Goal: Task Accomplishment & Management: Complete application form

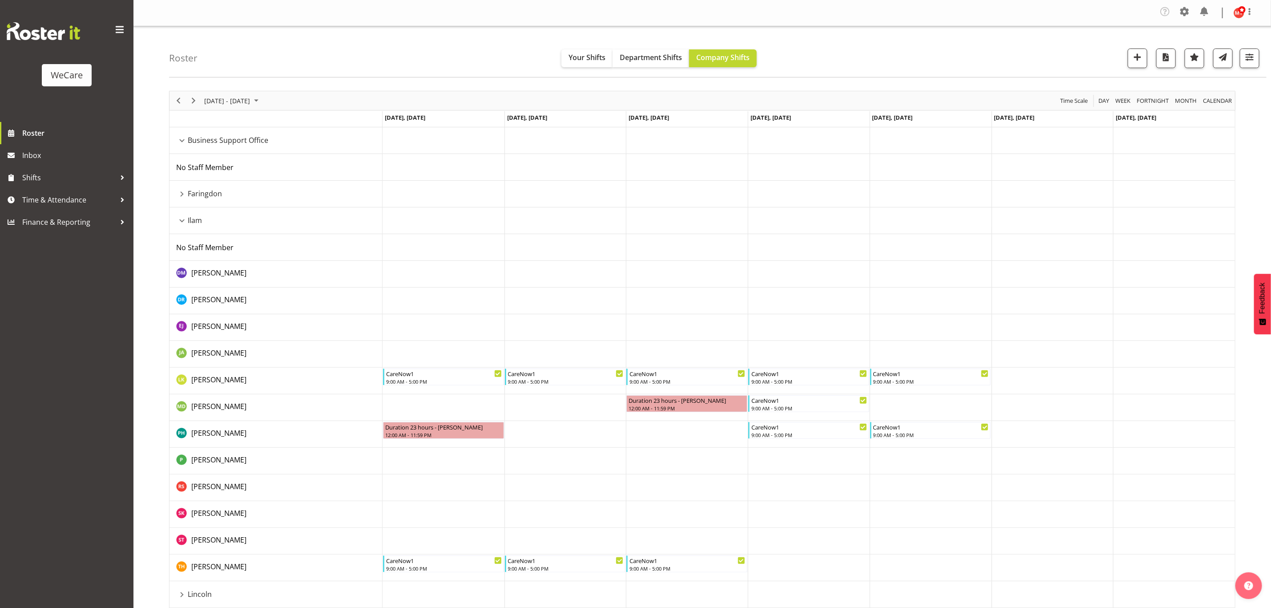
click at [179, 222] on div "Ilam resource" at bounding box center [182, 221] width 12 height 12
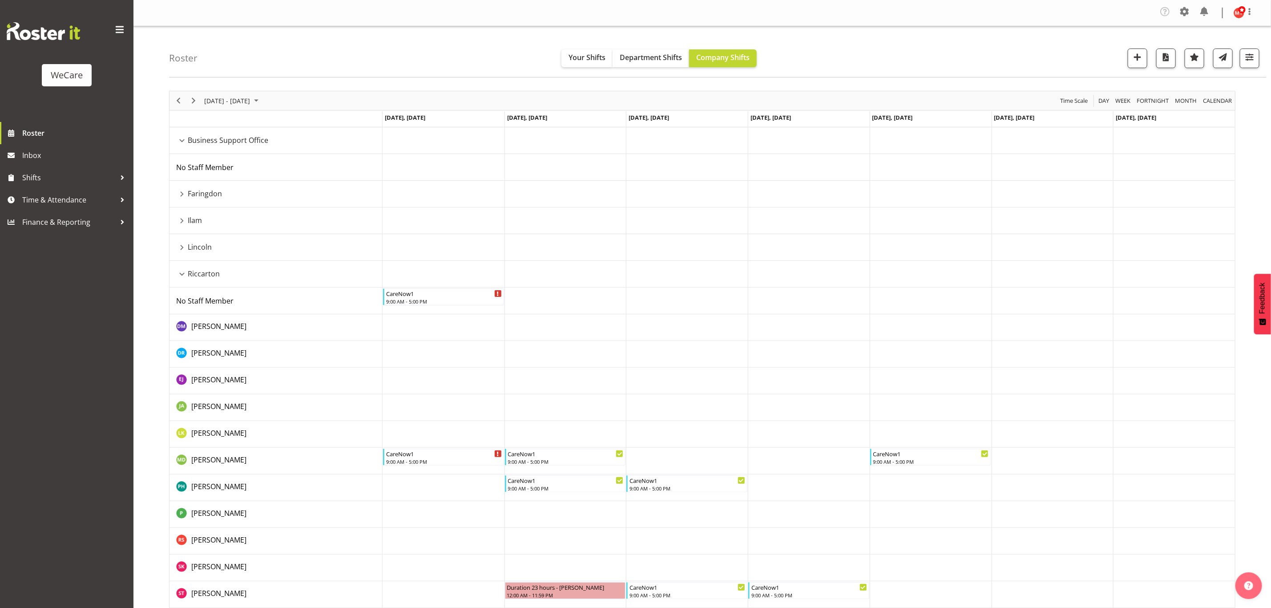
click at [181, 193] on div "Faringdon resource" at bounding box center [182, 194] width 12 height 12
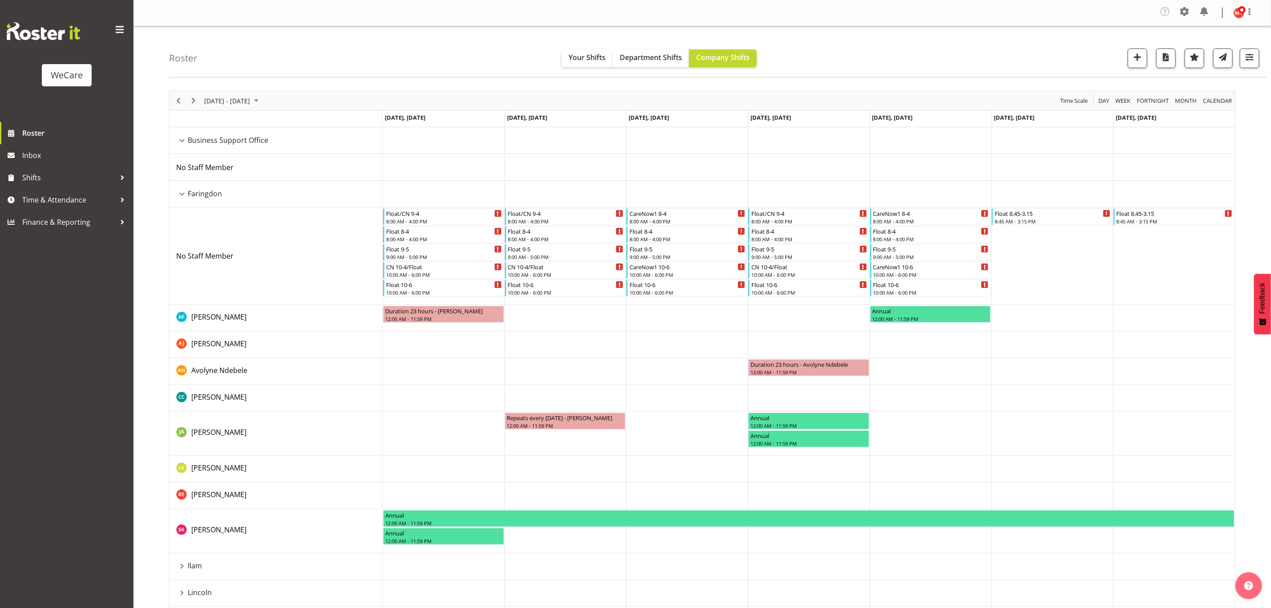
scroll to position [67, 0]
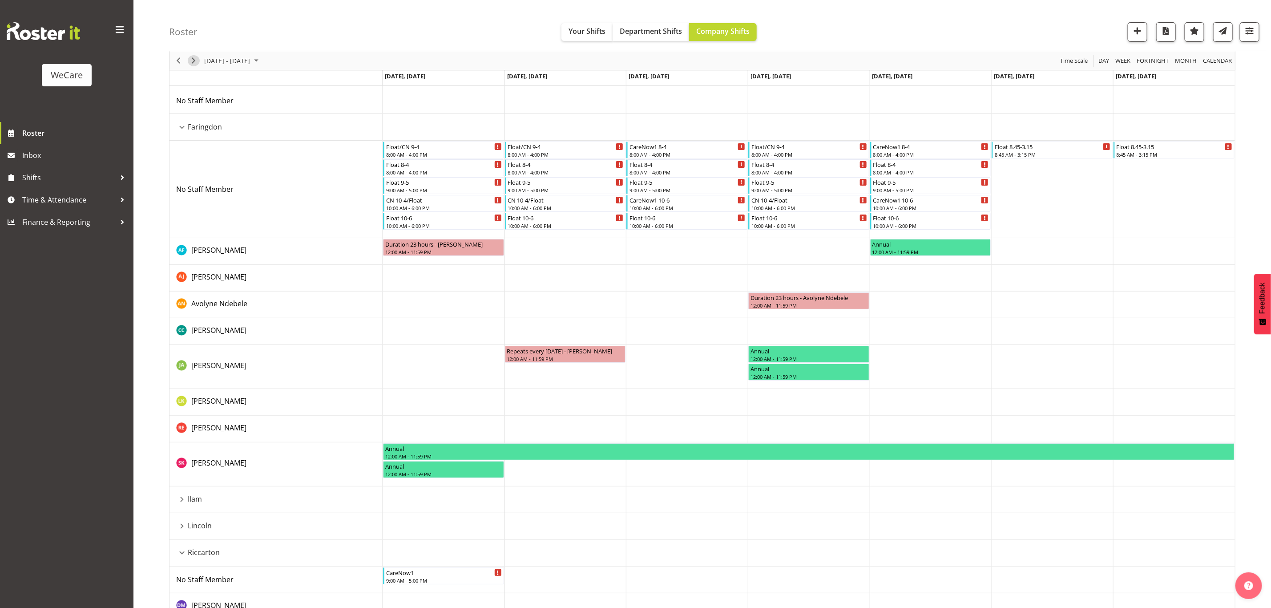
click at [195, 62] on span "Next" at bounding box center [193, 60] width 11 height 11
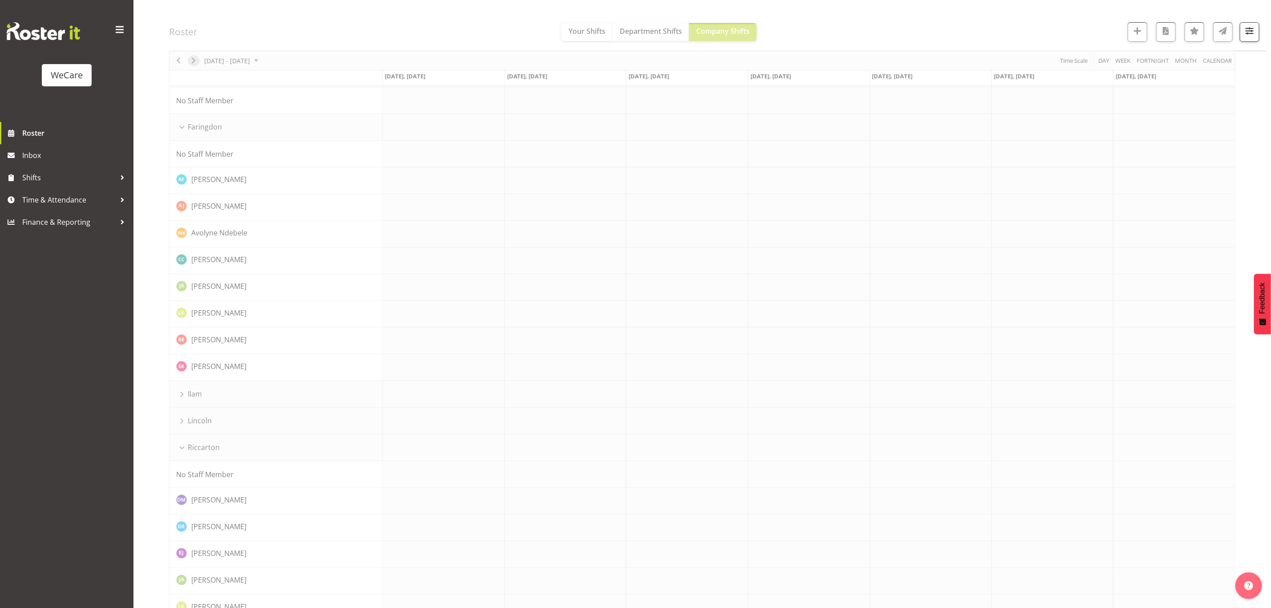
scroll to position [0, 0]
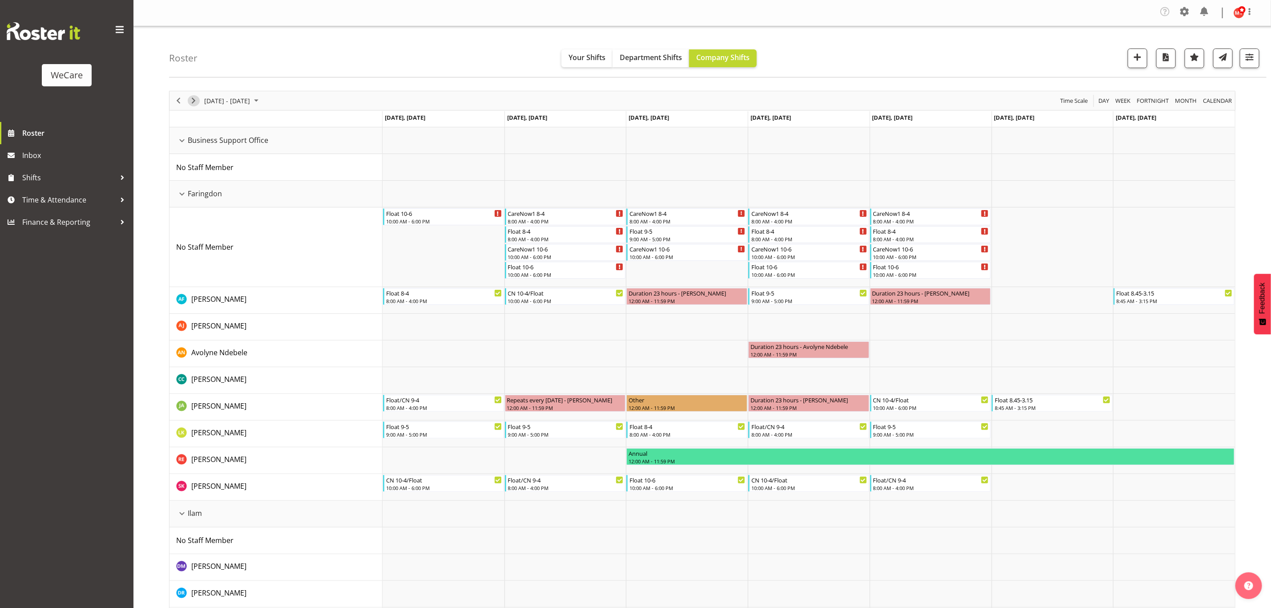
click at [198, 101] on span "Next" at bounding box center [193, 100] width 11 height 11
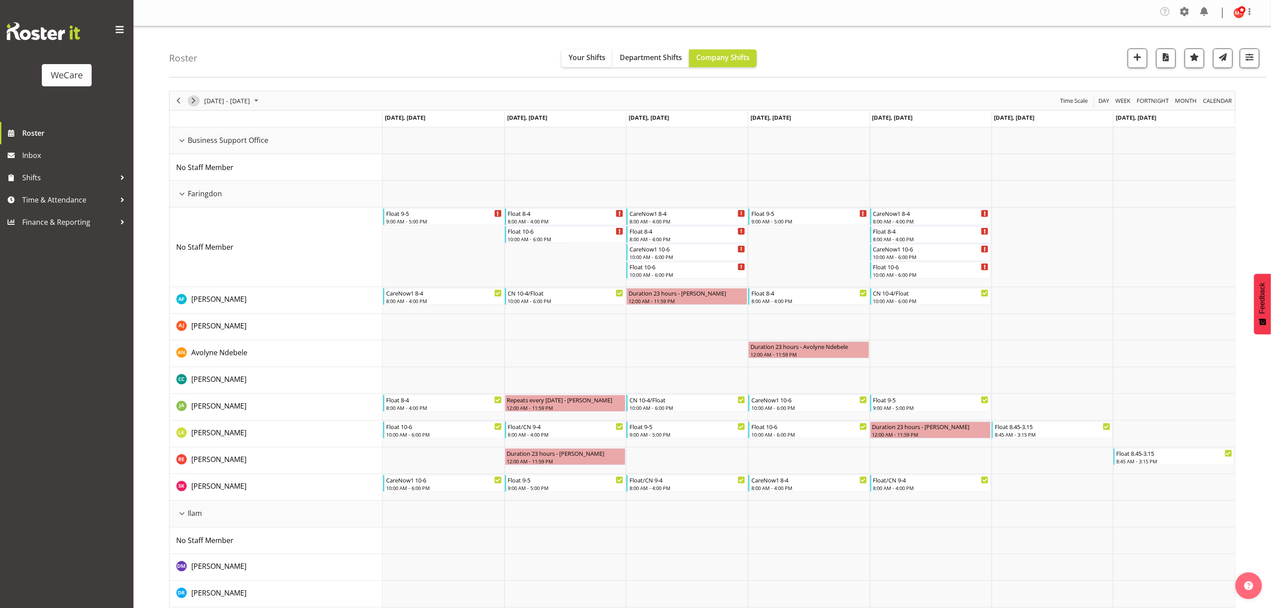
click at [192, 104] on span "Next" at bounding box center [193, 100] width 11 height 11
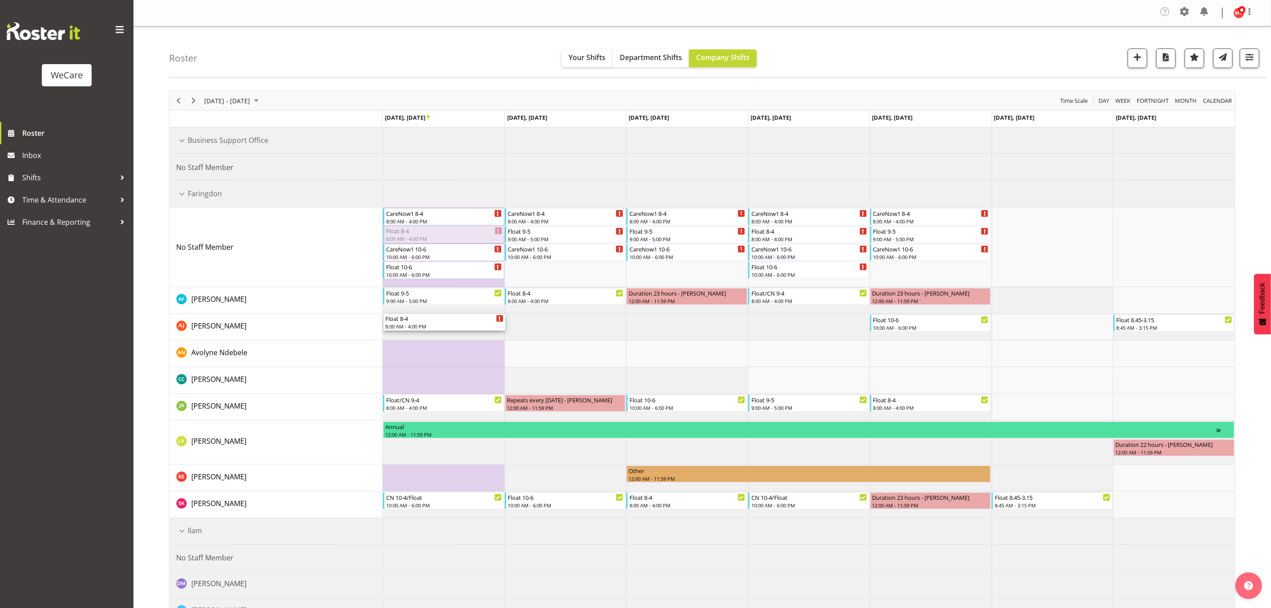
drag, startPoint x: 406, startPoint y: 234, endPoint x: 402, endPoint y: 321, distance: 87.3
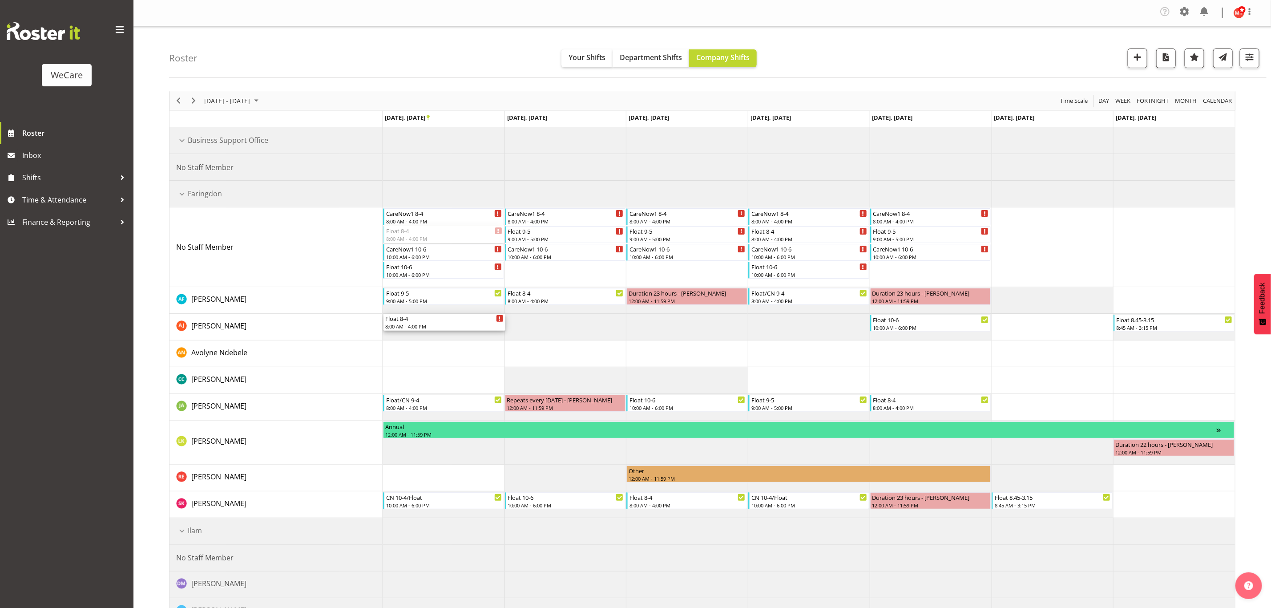
drag, startPoint x: 422, startPoint y: 235, endPoint x: 419, endPoint y: 322, distance: 87.2
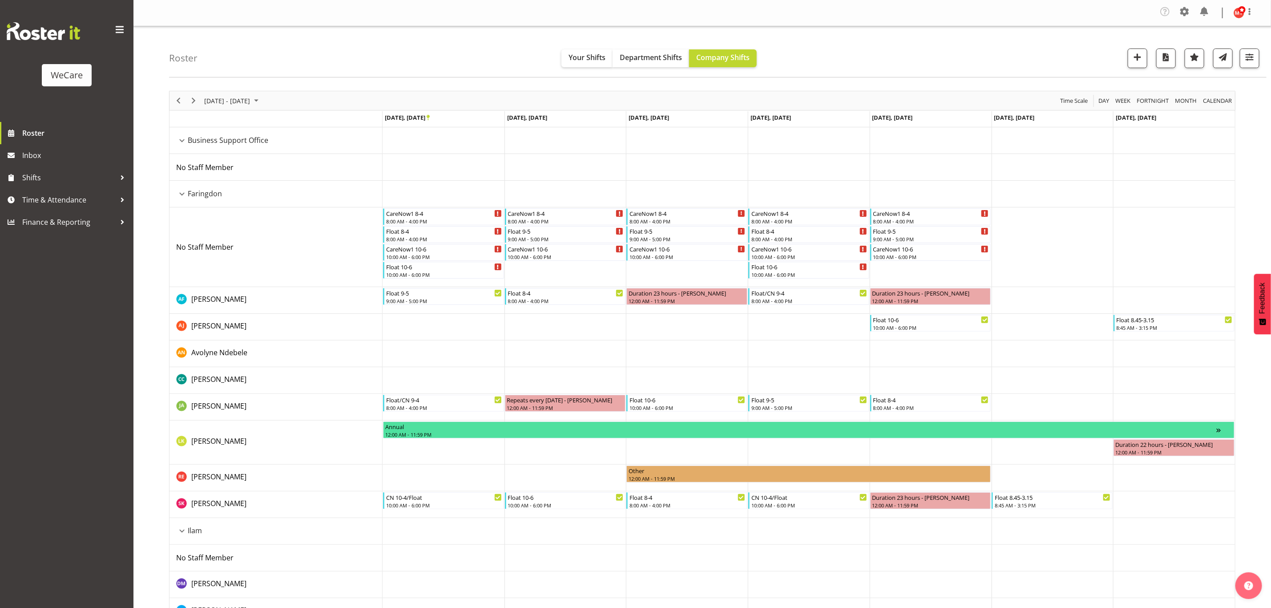
click at [445, 328] on td "Timeline Week of September 24, 2025" at bounding box center [444, 327] width 122 height 27
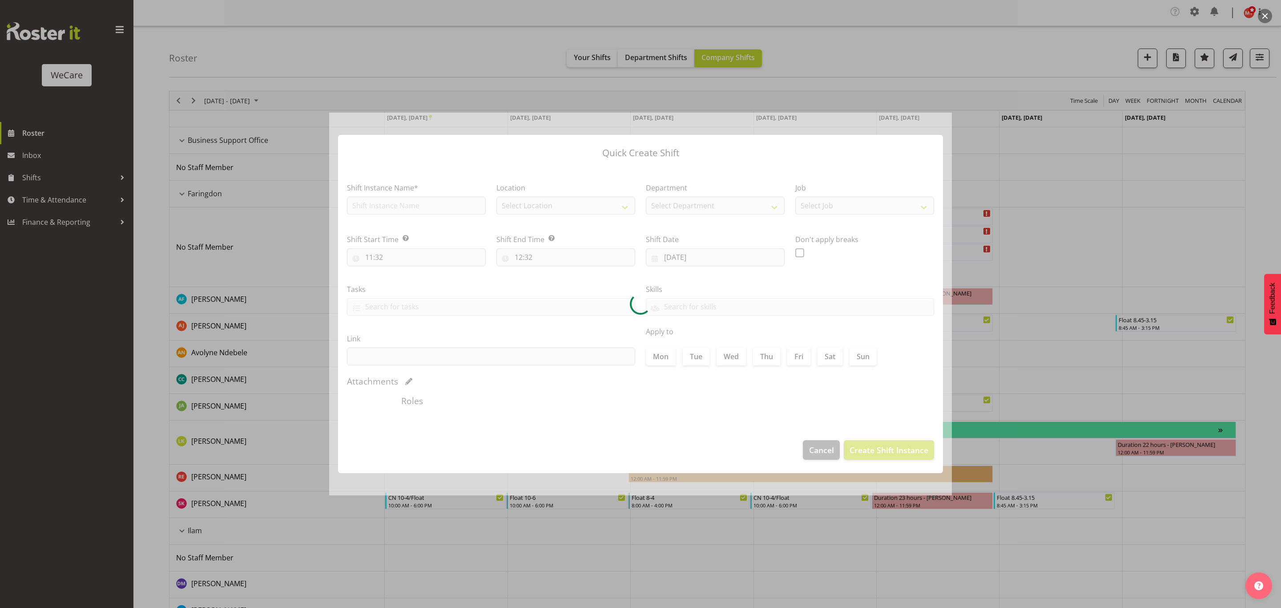
type input "[DATE]"
checkbox input "true"
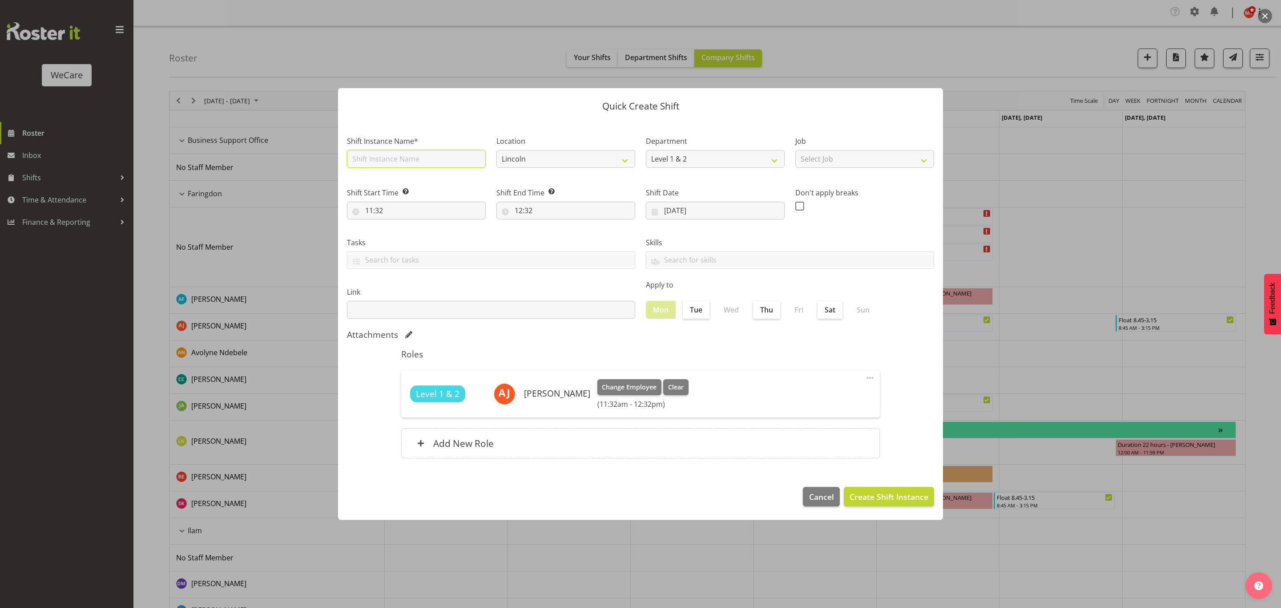
click at [391, 157] on input "text" at bounding box center [416, 159] width 139 height 18
type input "Float 8-4"
click at [628, 156] on select "Lincoln [GEOGRAPHIC_DATA] [GEOGRAPHIC_DATA]" at bounding box center [565, 159] width 139 height 18
select select "1281"
click at [496, 150] on select "Lincoln [GEOGRAPHIC_DATA] [GEOGRAPHIC_DATA]" at bounding box center [565, 159] width 139 height 18
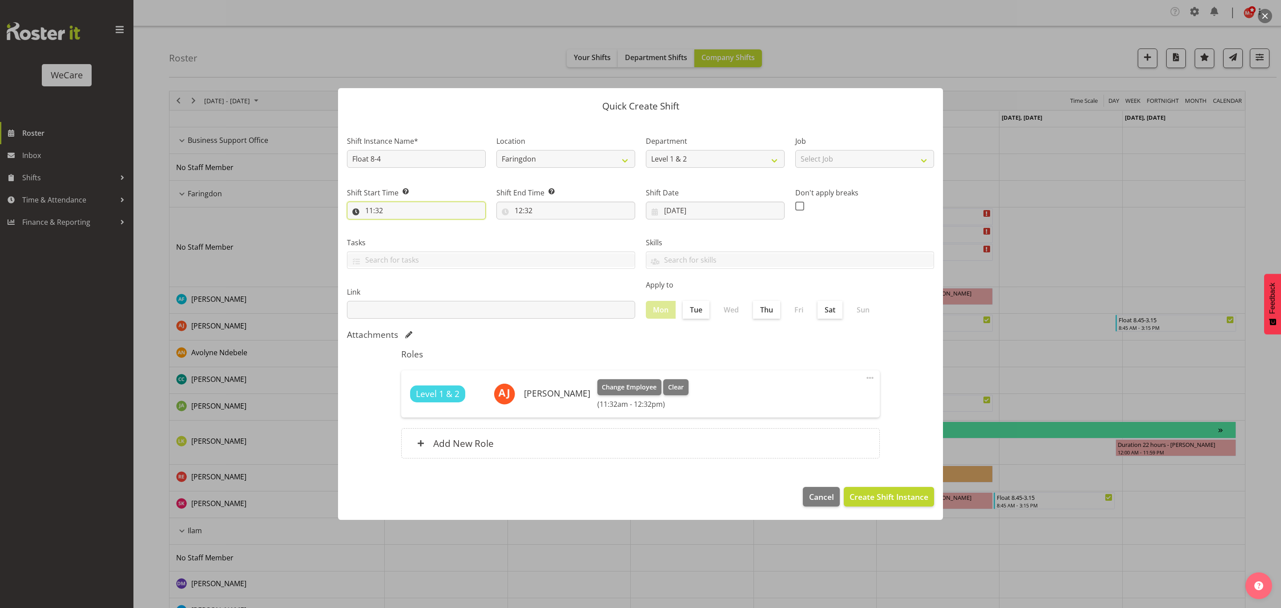
click at [425, 210] on input "11:32" at bounding box center [416, 210] width 139 height 18
click at [405, 233] on select "00 01 02 03 04 05 06 07 08 09 10 11 12 13 14 15 16 17 18 19 20 21 22 23" at bounding box center [408, 234] width 20 height 18
select select "8"
click at [398, 225] on select "00 01 02 03 04 05 06 07 08 09 10 11 12 13 14 15 16 17 18 19 20 21 22 23" at bounding box center [408, 234] width 20 height 18
type input "08:32"
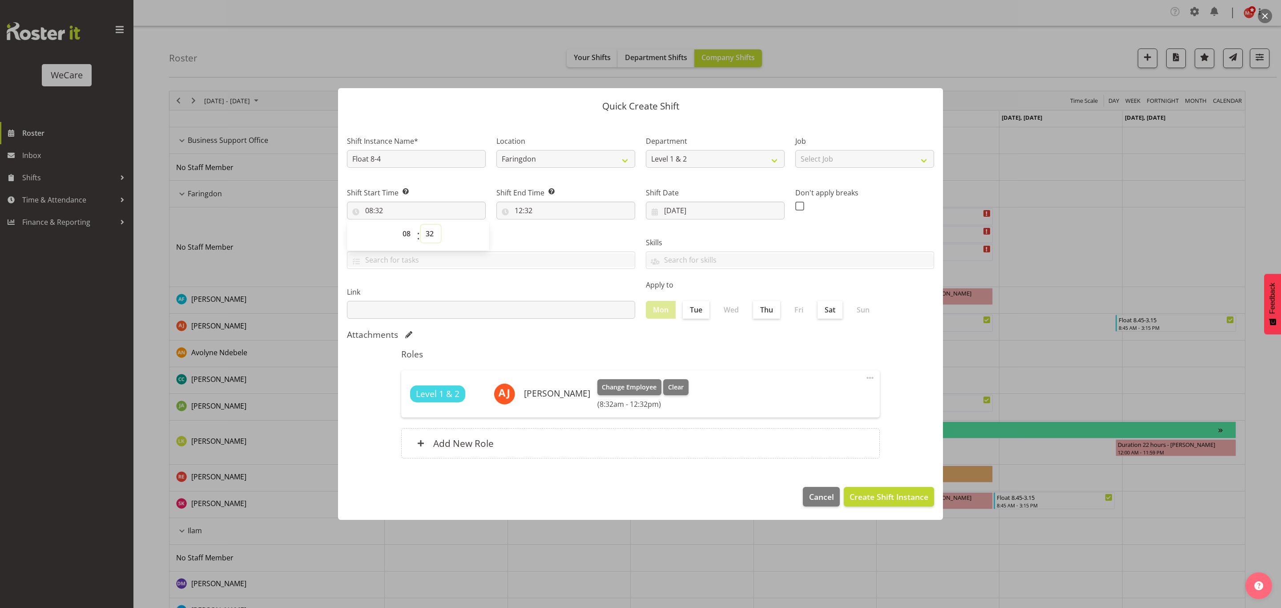
click at [433, 231] on select "00 01 02 03 04 05 06 07 08 09 10 11 12 13 14 15 16 17 18 19 20 21 22 23 24 25 2…" at bounding box center [431, 234] width 20 height 18
select select "0"
click at [421, 225] on select "00 01 02 03 04 05 06 07 08 09 10 11 12 13 14 15 16 17 18 19 20 21 22 23 24 25 2…" at bounding box center [431, 234] width 20 height 18
type input "08:00"
click at [697, 228] on div "Skills Acute Care Comprehensive Consults WCN 10 WCN 15 Reception Communication …" at bounding box center [790, 250] width 299 height 50
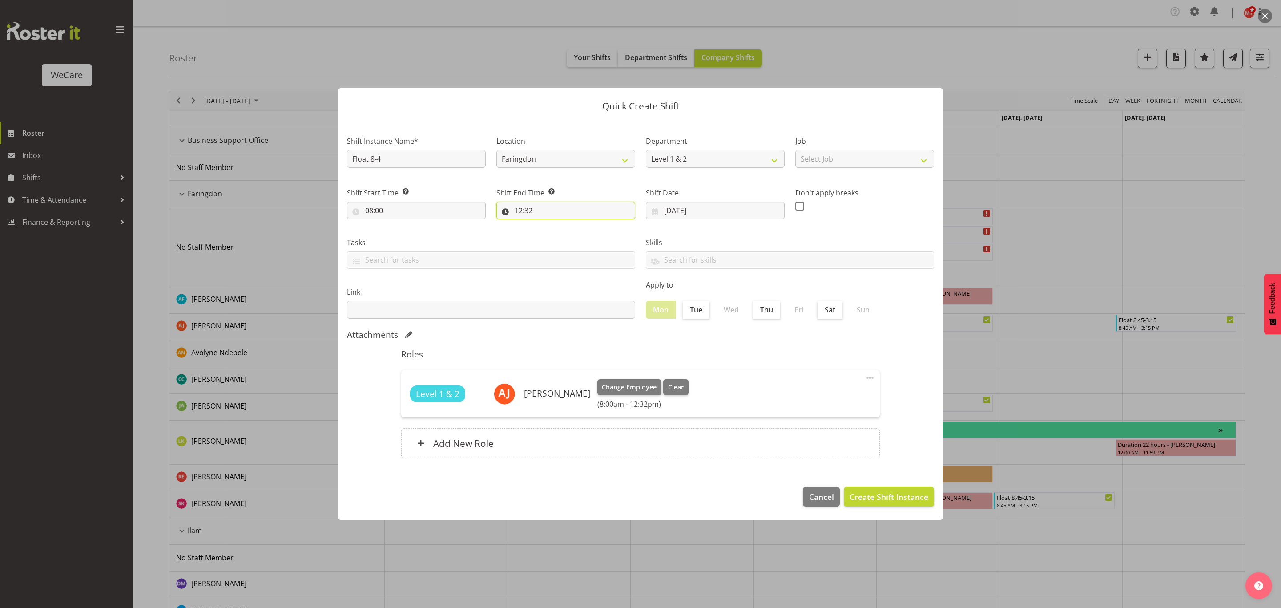
click at [556, 209] on input "12:32" at bounding box center [565, 210] width 139 height 18
click at [554, 234] on select "00 01 02 03 04 05 06 07 08 09 10 11 12 13 14 15 16 17 18 19 20 21 22 23" at bounding box center [557, 234] width 20 height 18
select select "16"
click at [547, 225] on select "00 01 02 03 04 05 06 07 08 09 10 11 12 13 14 15 16 17 18 19 20 21 22 23" at bounding box center [557, 234] width 20 height 18
type input "16:32"
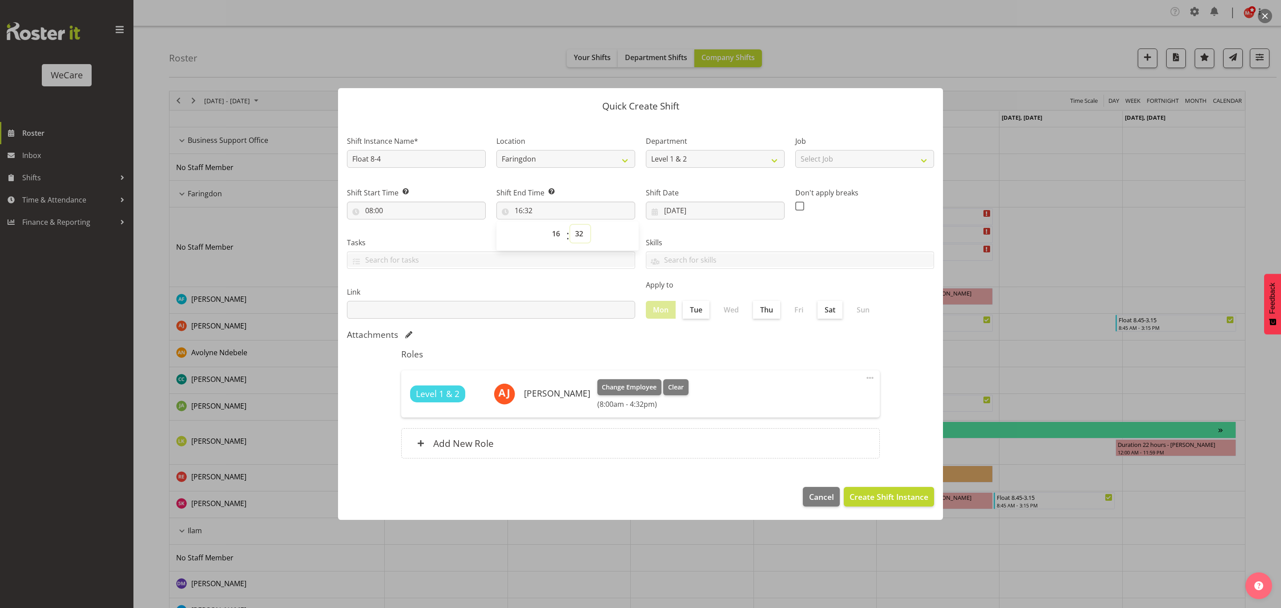
click at [578, 234] on select "00 01 02 03 04 05 06 07 08 09 10 11 12 13 14 15 16 17 18 19 20 21 22 23 24 25 2…" at bounding box center [580, 234] width 20 height 18
select select "0"
click at [570, 225] on select "00 01 02 03 04 05 06 07 08 09 10 11 12 13 14 15 16 17 18 19 20 21 22 23 24 25 2…" at bounding box center [580, 234] width 20 height 18
type input "16:00"
click at [540, 287] on label "Link" at bounding box center [491, 291] width 288 height 11
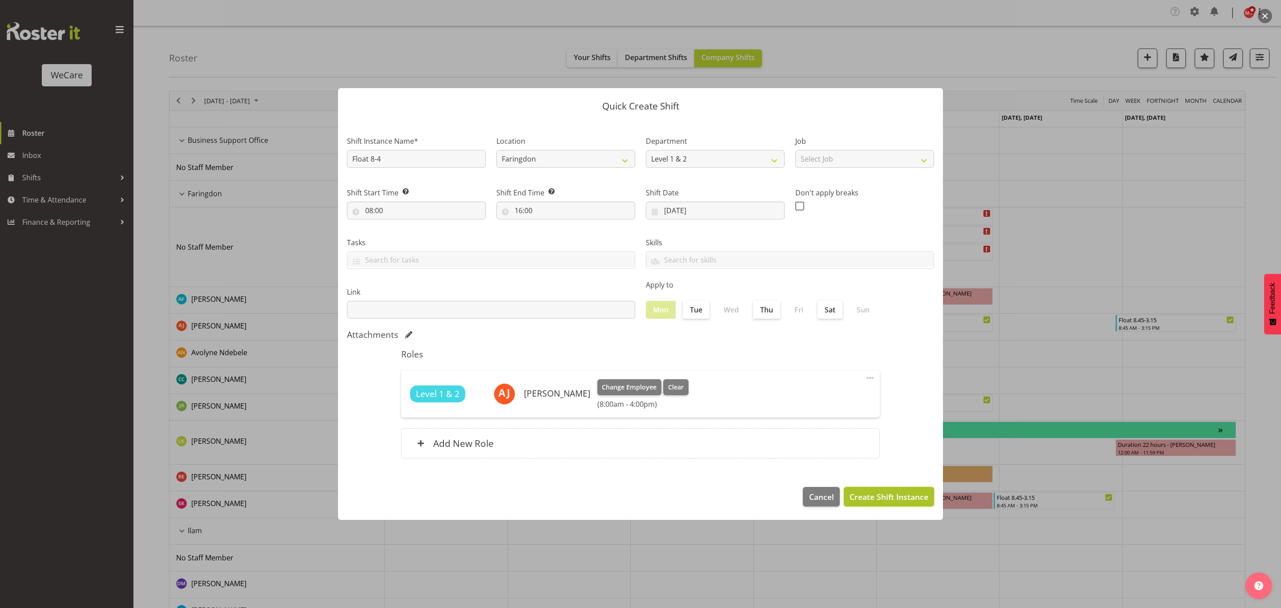
click at [870, 496] on span "Create Shift Instance" at bounding box center [889, 497] width 79 height 12
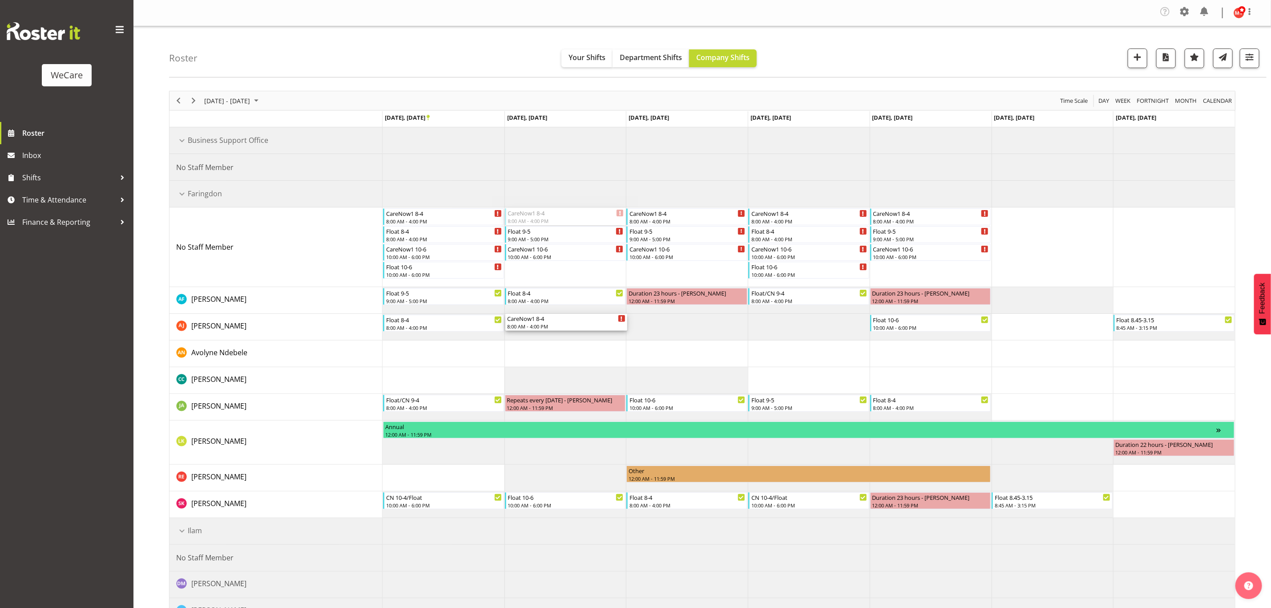
drag, startPoint x: 540, startPoint y: 216, endPoint x: 530, endPoint y: 322, distance: 106.0
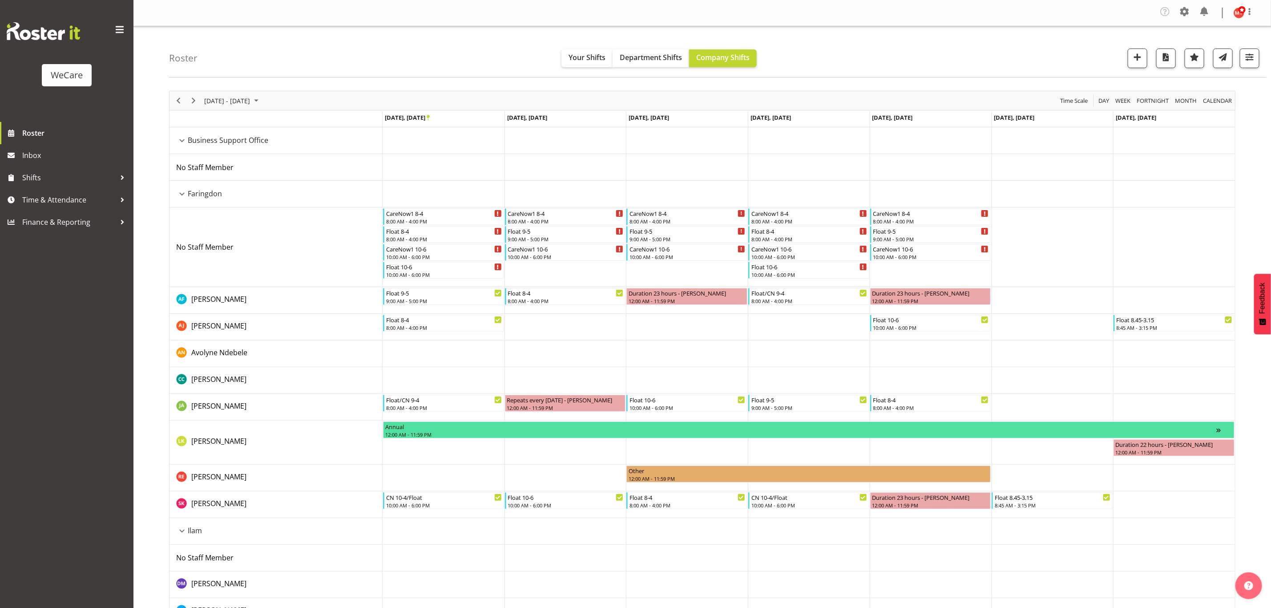
click at [530, 327] on td "Timeline Week of September 24, 2025" at bounding box center [565, 327] width 122 height 27
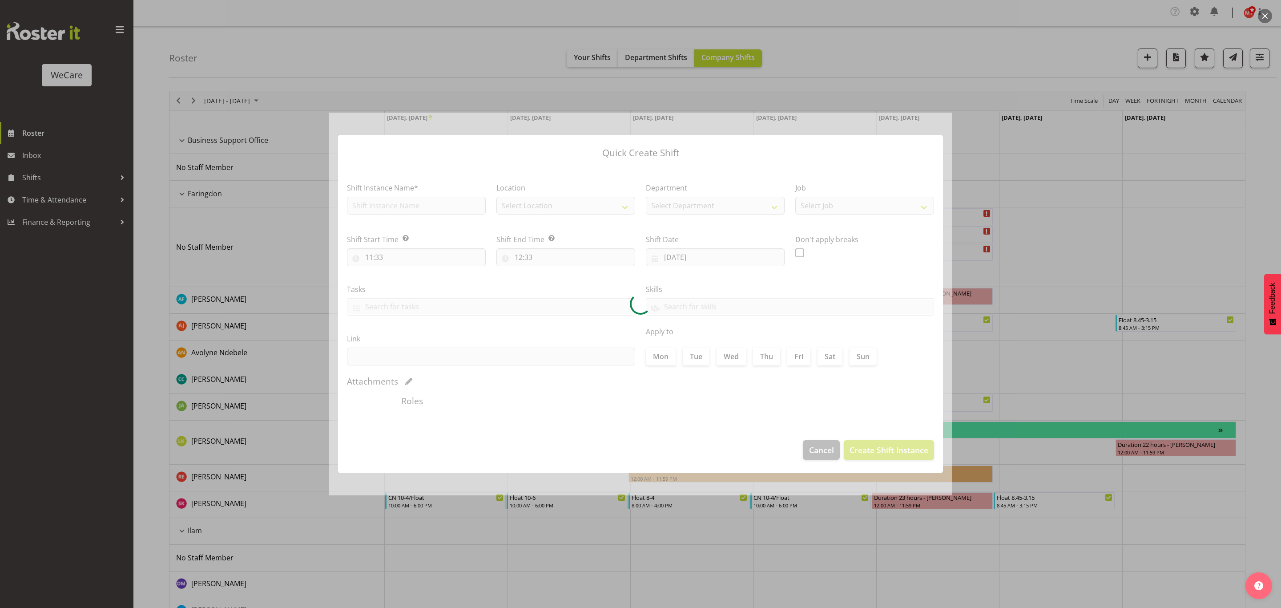
type input "[DATE]"
checkbox input "true"
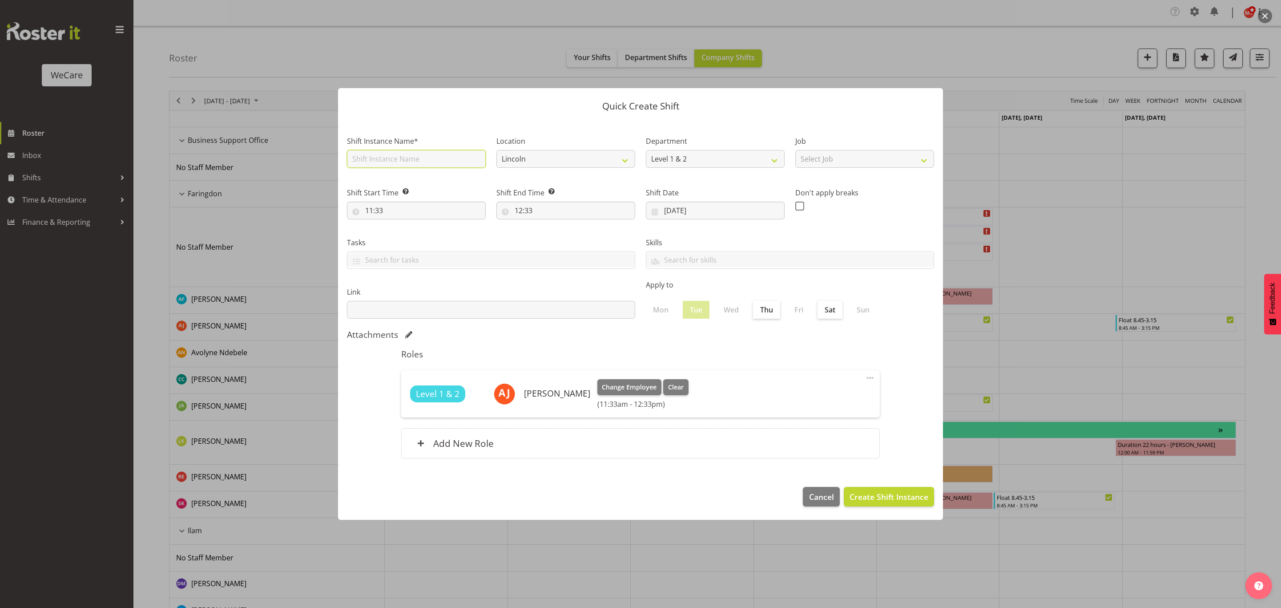
click at [401, 156] on input "text" at bounding box center [416, 159] width 139 height 18
drag, startPoint x: 409, startPoint y: 155, endPoint x: 390, endPoint y: 152, distance: 19.4
click at [390, 152] on input "CareNow1 10-6" at bounding box center [416, 159] width 139 height 18
type input "CareNow1 8-4"
click at [596, 158] on select "Lincoln [GEOGRAPHIC_DATA] [GEOGRAPHIC_DATA]" at bounding box center [565, 159] width 139 height 18
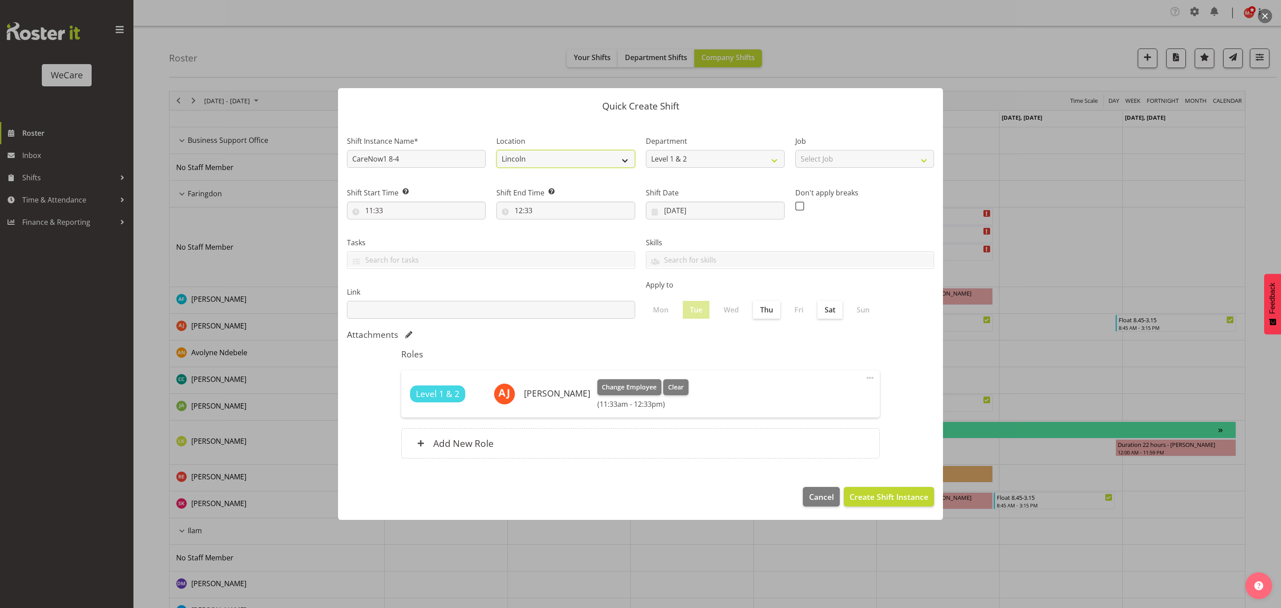
select select "1281"
click at [496, 150] on select "Lincoln [GEOGRAPHIC_DATA] [GEOGRAPHIC_DATA]" at bounding box center [565, 159] width 139 height 18
click at [406, 206] on input "11:33" at bounding box center [416, 210] width 139 height 18
click at [404, 234] on select "00 01 02 03 04 05 06 07 08 09 10 11 12 13 14 15 16 17 18 19 20 21 22 23" at bounding box center [408, 234] width 20 height 18
select select "8"
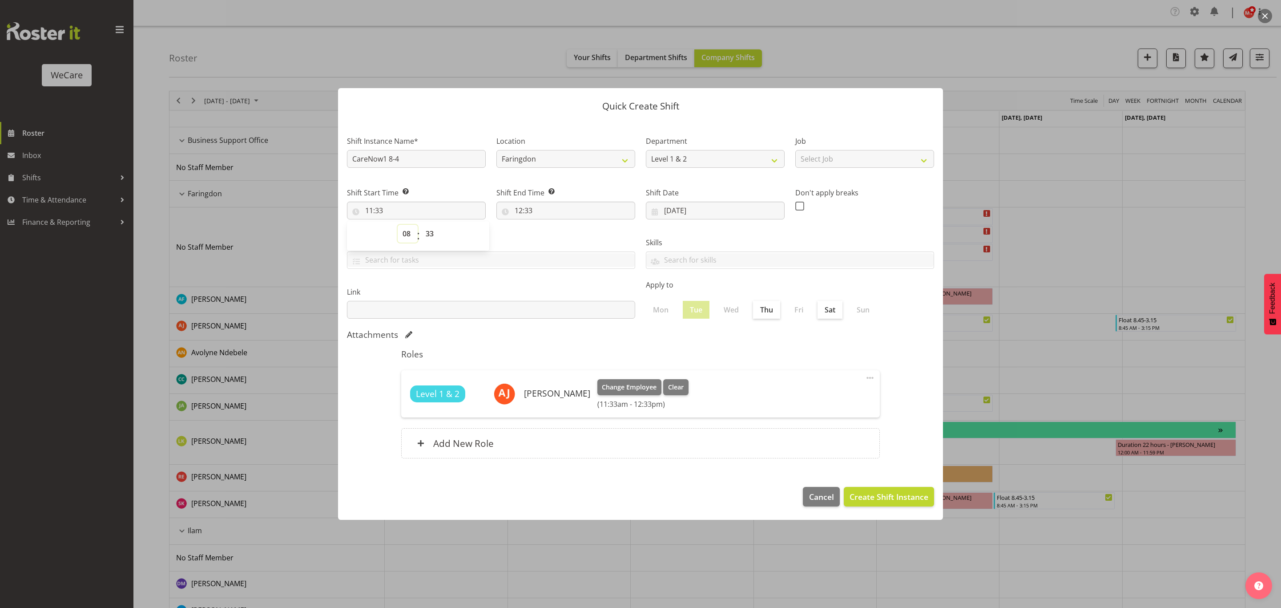
click at [398, 225] on select "00 01 02 03 04 05 06 07 08 09 10 11 12 13 14 15 16 17 18 19 20 21 22 23" at bounding box center [408, 234] width 20 height 18
type input "08:33"
click at [426, 235] on select "00 01 02 03 04 05 06 07 08 09 10 11 12 13 14 15 16 17 18 19 20 21 22 23 24 25 2…" at bounding box center [431, 234] width 20 height 18
select select "0"
click at [421, 225] on select "00 01 02 03 04 05 06 07 08 09 10 11 12 13 14 15 16 17 18 19 20 21 22 23 24 25 2…" at bounding box center [431, 234] width 20 height 18
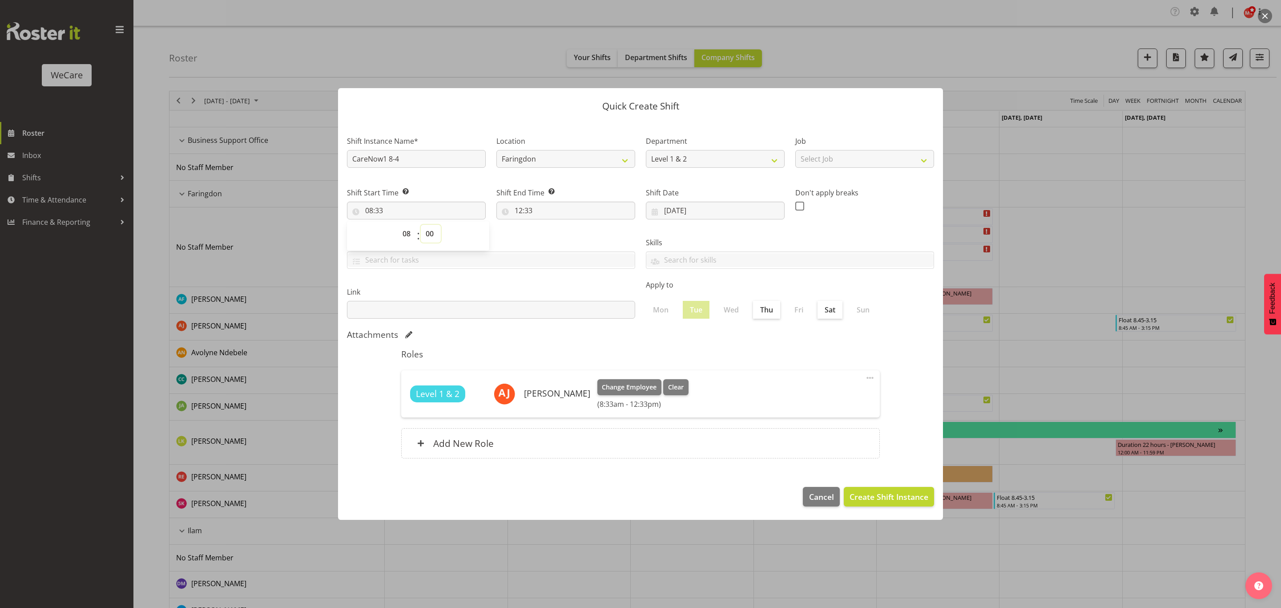
type input "08:00"
click at [568, 215] on input "12:33" at bounding box center [565, 210] width 139 height 18
click at [560, 231] on select "00 01 02 03 04 05 06 07 08 09 10 11 12 13 14 15 16 17 18 19 20 21 22 23" at bounding box center [557, 234] width 20 height 18
select select "16"
click at [547, 225] on select "00 01 02 03 04 05 06 07 08 09 10 11 12 13 14 15 16 17 18 19 20 21 22 23" at bounding box center [557, 234] width 20 height 18
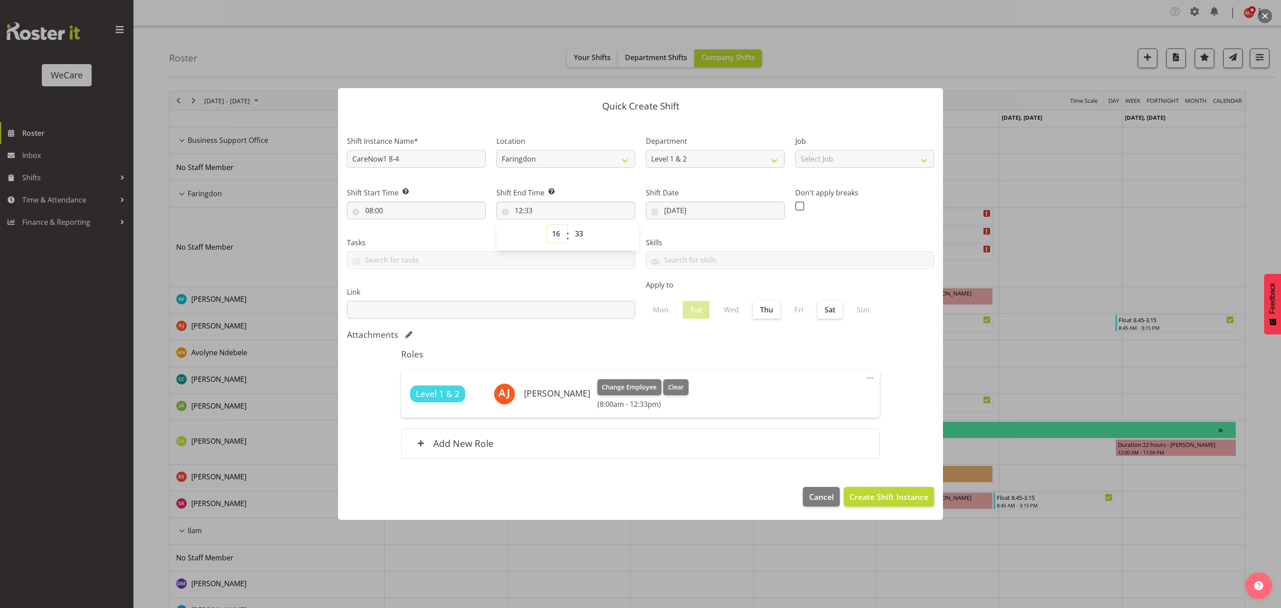
type input "16:33"
click at [584, 235] on select "00 01 02 03 04 05 06 07 08 09 10 11 12 13 14 15 16 17 18 19 20 21 22 23 24 25 2…" at bounding box center [580, 234] width 20 height 18
select select "0"
click at [570, 225] on select "00 01 02 03 04 05 06 07 08 09 10 11 12 13 14 15 16 17 18 19 20 21 22 23 24 25 2…" at bounding box center [580, 234] width 20 height 18
type input "16:00"
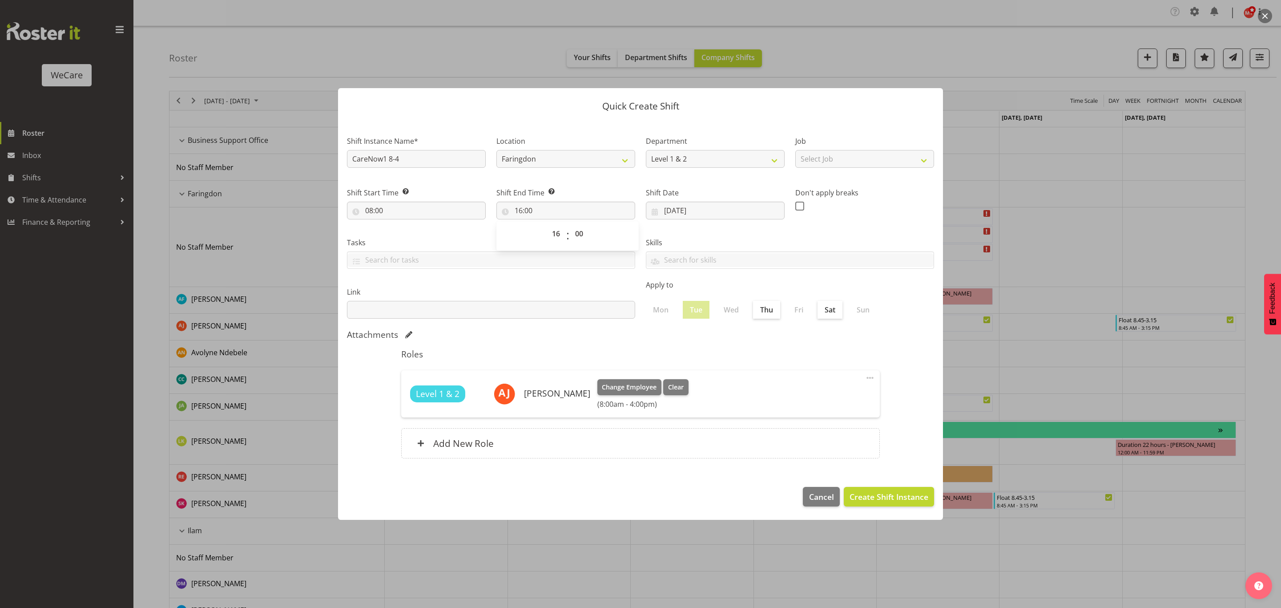
click at [591, 287] on label "Link" at bounding box center [491, 291] width 288 height 11
click at [873, 500] on span "Create Shift Instance" at bounding box center [889, 497] width 79 height 12
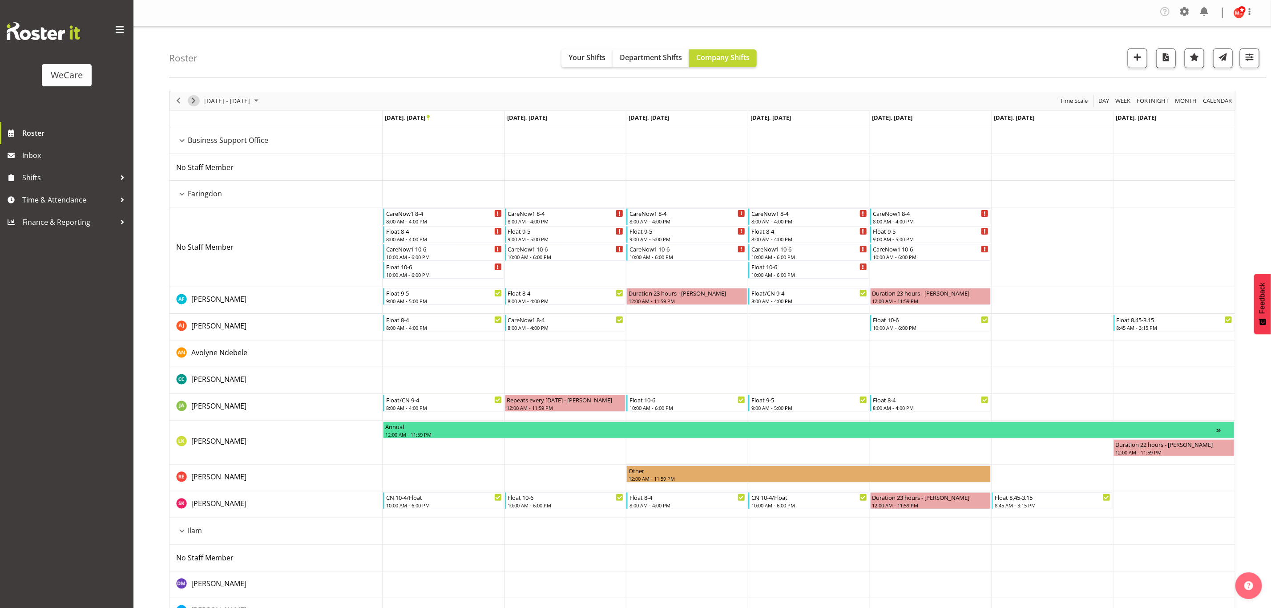
click at [192, 103] on span "Next" at bounding box center [193, 100] width 11 height 11
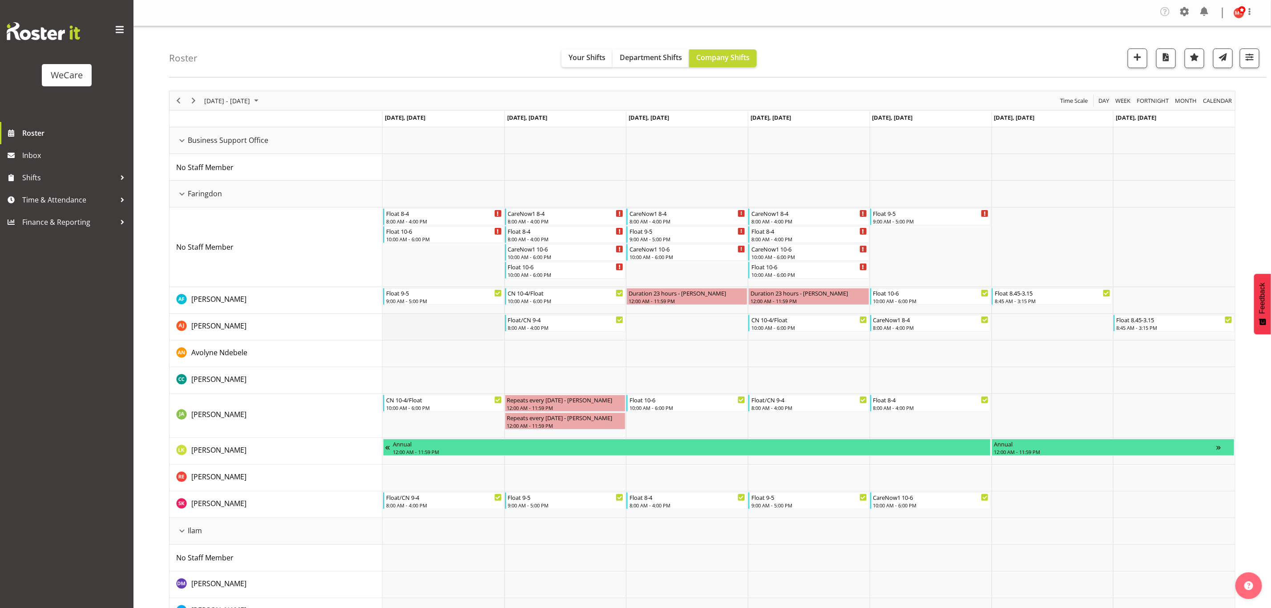
click at [412, 327] on td "Timeline Week of October 1, 2025" at bounding box center [444, 327] width 122 height 27
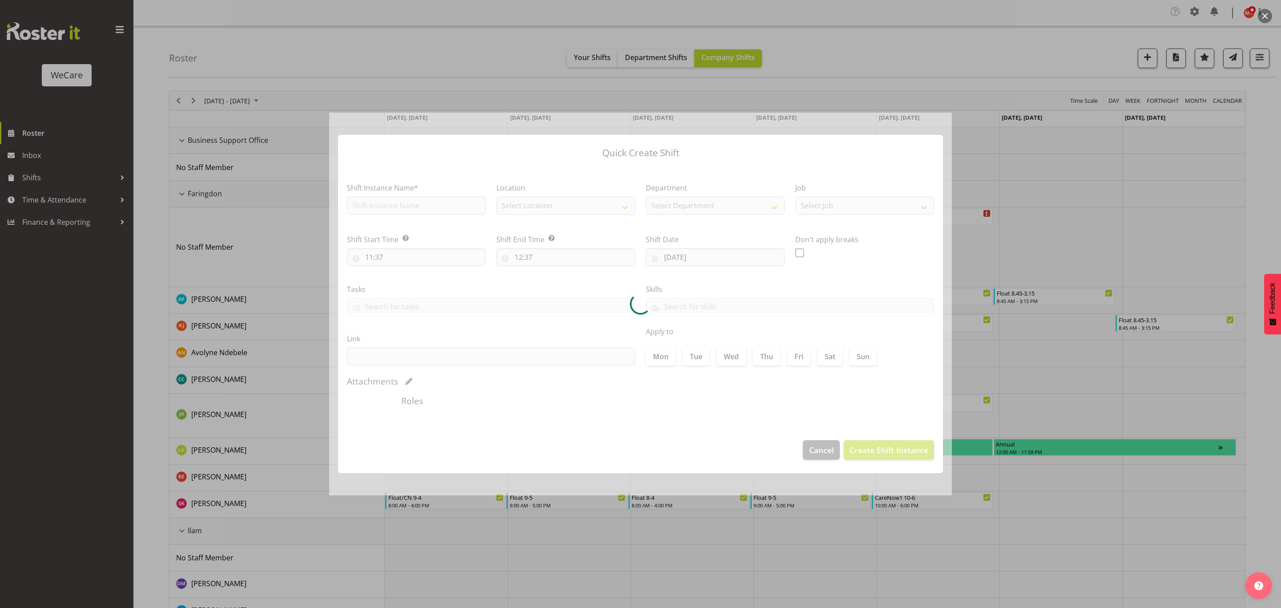
type input "[DATE]"
checkbox input "true"
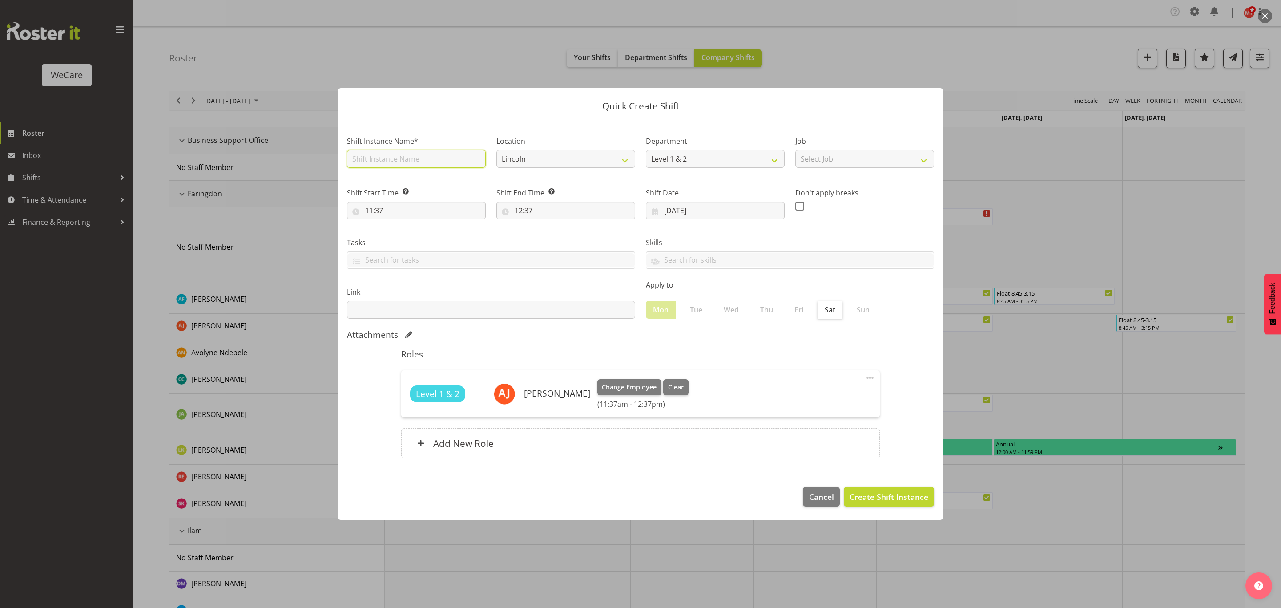
click at [391, 159] on input "text" at bounding box center [416, 159] width 139 height 18
click at [391, 166] on input "Float 9-5" at bounding box center [416, 159] width 139 height 18
click at [391, 159] on input "Float 9-5" at bounding box center [416, 159] width 139 height 18
type input "Float 8-4"
click at [609, 157] on select "Lincoln [GEOGRAPHIC_DATA] [GEOGRAPHIC_DATA]" at bounding box center [565, 159] width 139 height 18
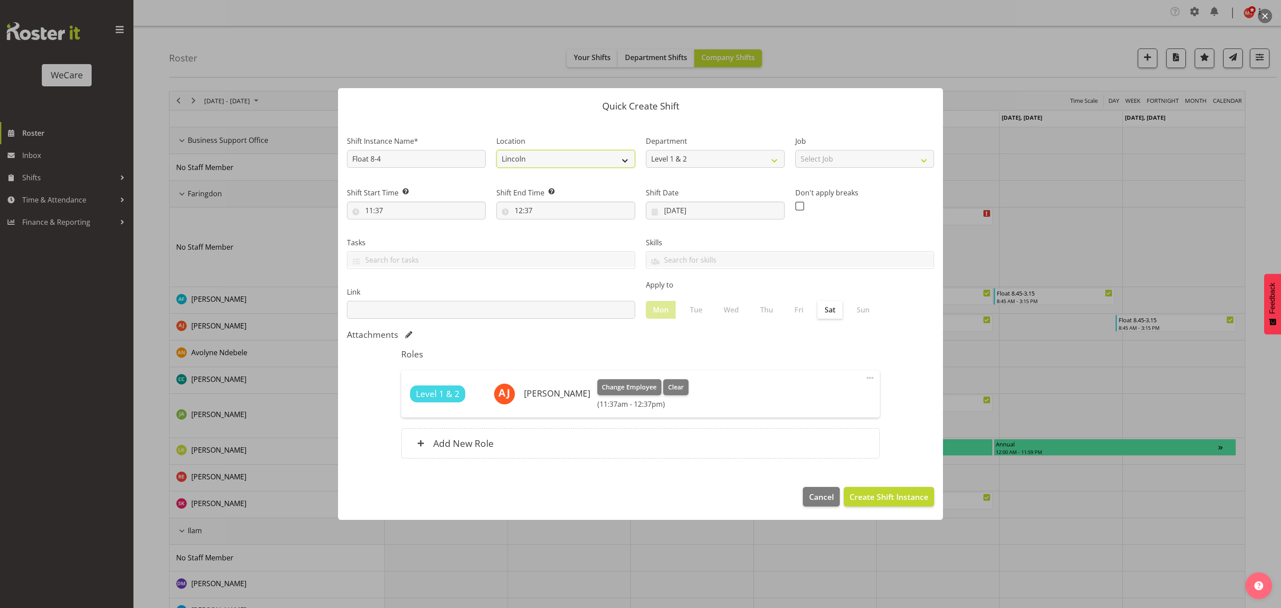
select select "1281"
click at [496, 150] on select "Lincoln [GEOGRAPHIC_DATA] [GEOGRAPHIC_DATA]" at bounding box center [565, 159] width 139 height 18
click at [427, 211] on input "11:37" at bounding box center [416, 210] width 139 height 18
click at [403, 231] on select "00 01 02 03 04 05 06 07 08 09 10 11 12 13 14 15 16 17 18 19 20 21 22 23" at bounding box center [408, 234] width 20 height 18
select select "8"
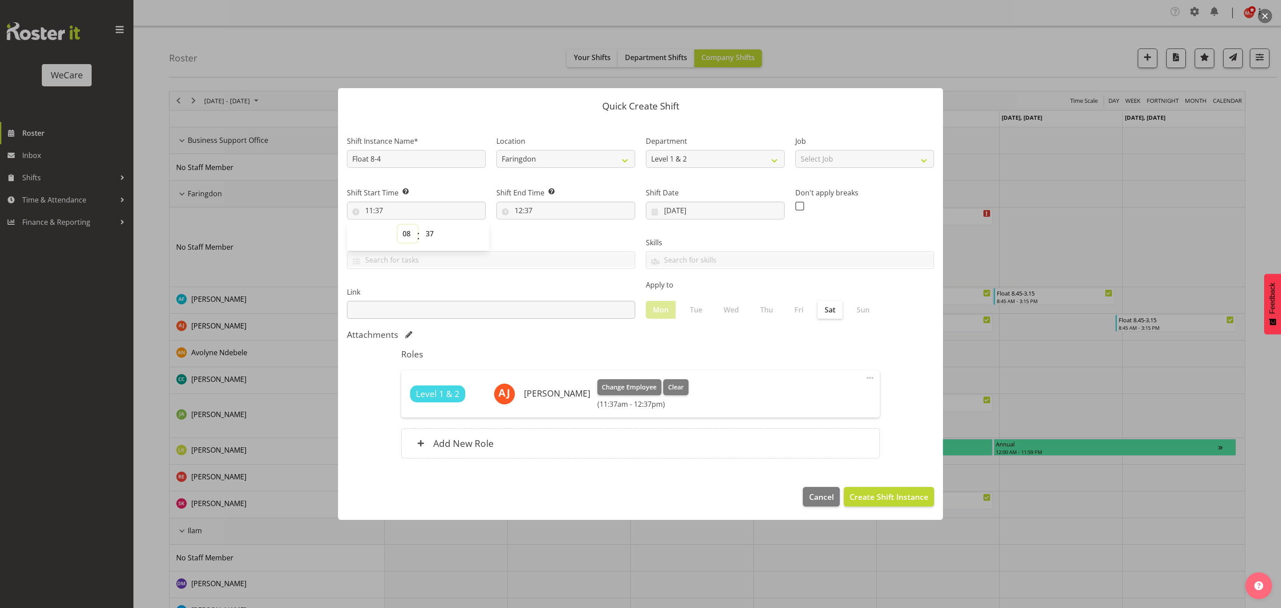
click at [398, 225] on select "00 01 02 03 04 05 06 07 08 09 10 11 12 13 14 15 16 17 18 19 20 21 22 23" at bounding box center [408, 234] width 20 height 18
type input "08:37"
click at [432, 228] on select "00 01 02 03 04 05 06 07 08 09 10 11 12 13 14 15 16 17 18 19 20 21 22 23 24 25 2…" at bounding box center [431, 234] width 20 height 18
select select "0"
click at [421, 225] on select "00 01 02 03 04 05 06 07 08 09 10 11 12 13 14 15 16 17 18 19 20 21 22 23 24 25 2…" at bounding box center [431, 234] width 20 height 18
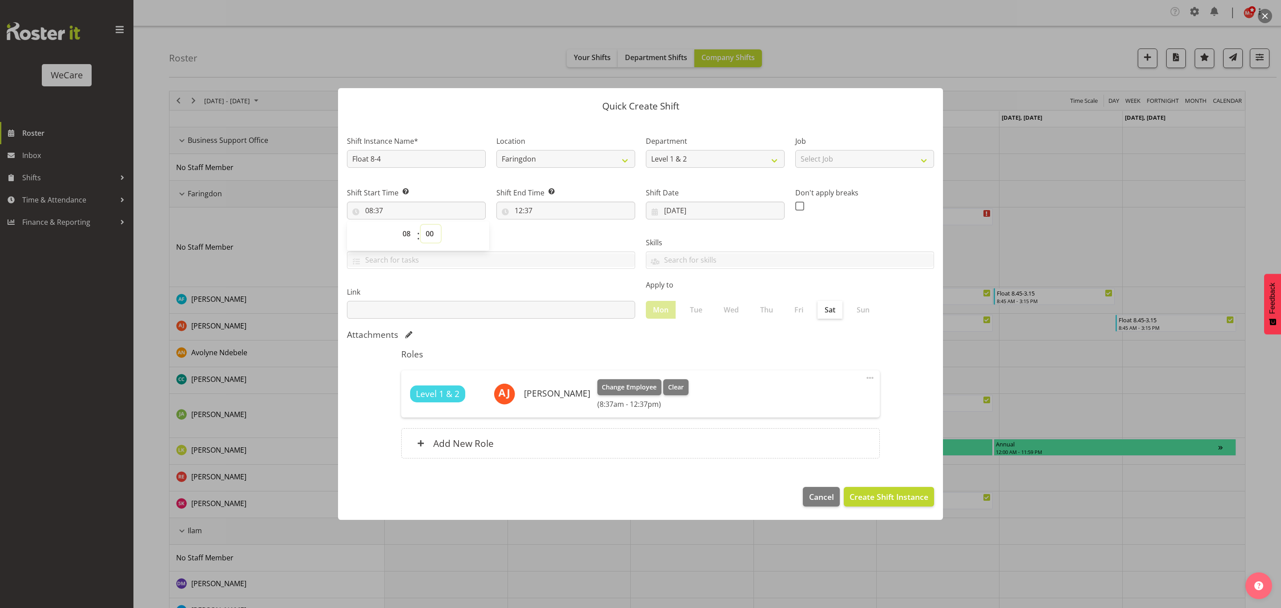
type input "08:00"
click at [562, 233] on div "Tasks" at bounding box center [491, 250] width 299 height 50
click at [556, 211] on input "12:37" at bounding box center [565, 210] width 139 height 18
click at [564, 234] on select "00 01 02 03 04 05 06 07 08 09 10 11 12 13 14 15 16 17 18 19 20 21 22 23" at bounding box center [557, 234] width 20 height 18
click at [558, 232] on select "00 01 02 03 04 05 06 07 08 09 10 11 12 13 14 15 16 17 18 19 20 21 22 23" at bounding box center [557, 234] width 20 height 18
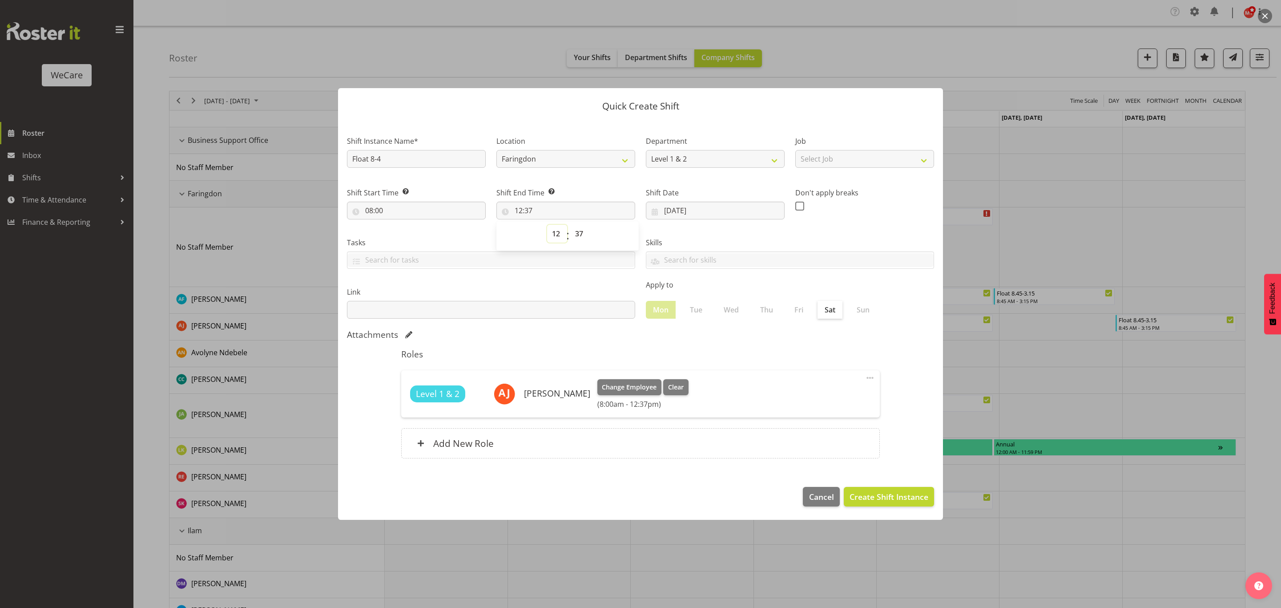
select select "16"
click at [547, 225] on select "00 01 02 03 04 05 06 07 08 09 10 11 12 13 14 15 16 17 18 19 20 21 22 23" at bounding box center [557, 234] width 20 height 18
type input "16:37"
click at [582, 235] on select "00 01 02 03 04 05 06 07 08 09 10 11 12 13 14 15 16 17 18 19 20 21 22 23 24 25 2…" at bounding box center [580, 234] width 20 height 18
select select "0"
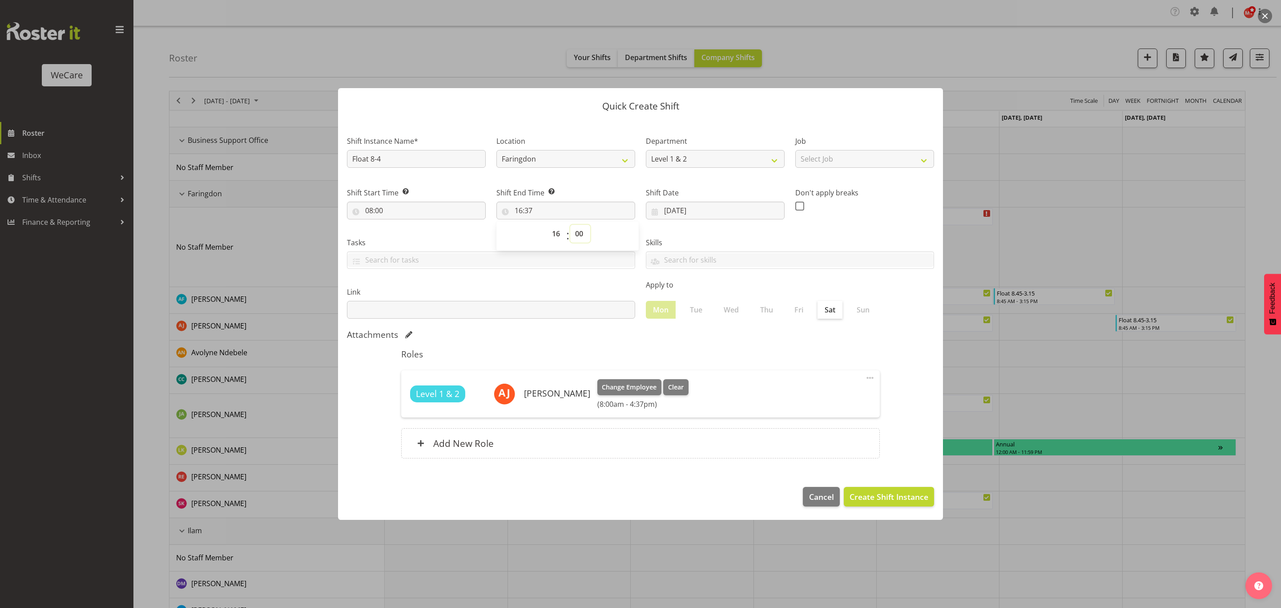
click at [570, 225] on select "00 01 02 03 04 05 06 07 08 09 10 11 12 13 14 15 16 17 18 19 20 21 22 23 24 25 2…" at bounding box center [580, 234] width 20 height 18
type input "16:00"
click at [741, 234] on div "Skills Acute Care Comprehensive Consults WCN 10 WCN 15 Reception Communication …" at bounding box center [790, 250] width 299 height 50
click at [442, 161] on input "Float 8-4" at bounding box center [416, 159] width 139 height 18
type input "Float 8-4 (Extra)"
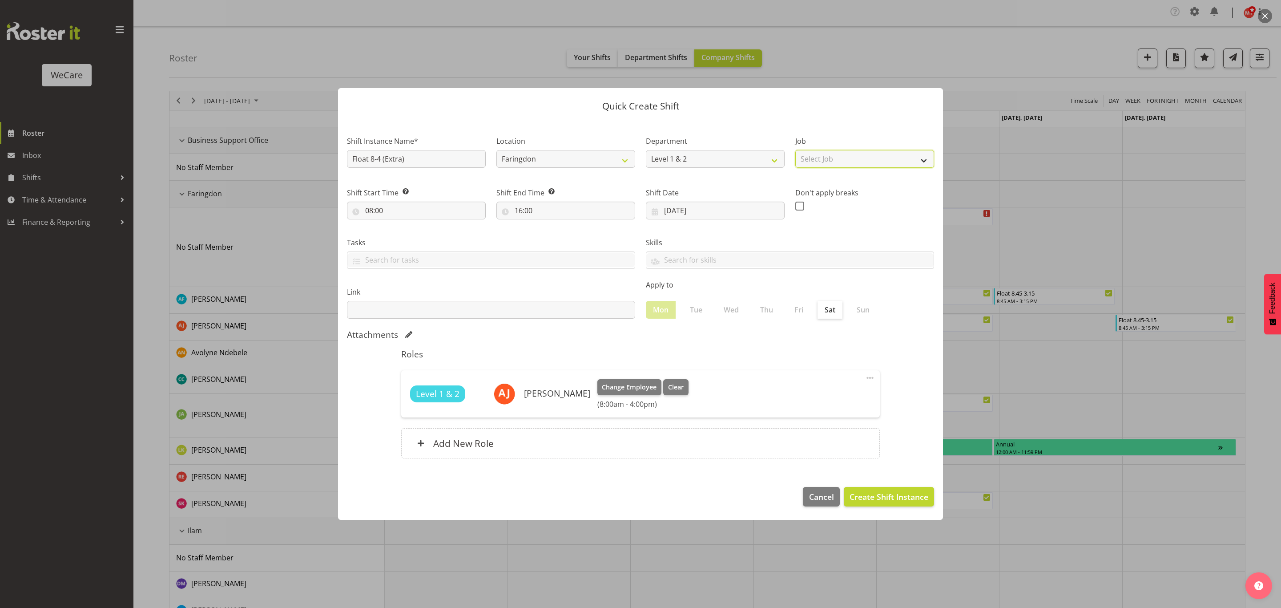
click at [866, 163] on select "Select Job" at bounding box center [864, 159] width 139 height 18
click at [866, 222] on div "Don't apply breaks" at bounding box center [864, 200] width 149 height 50
click at [897, 499] on span "Create Shift Instance" at bounding box center [889, 497] width 79 height 12
